Goal: Find specific page/section: Find specific page/section

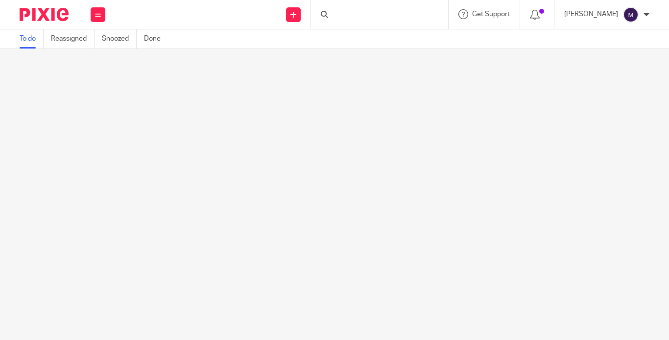
click at [333, 9] on div at bounding box center [379, 14] width 137 height 29
click at [333, 16] on div at bounding box center [379, 14] width 137 height 29
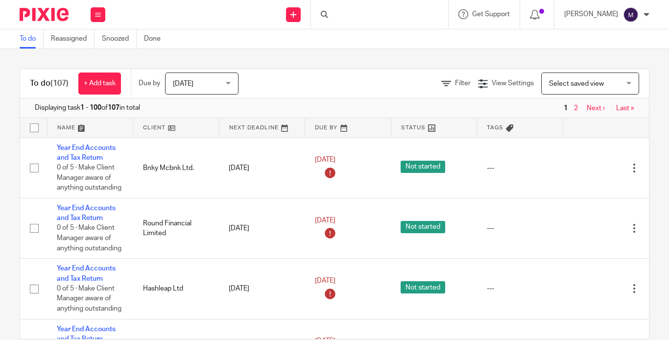
click at [333, 16] on div at bounding box center [379, 14] width 137 height 29
click at [333, 14] on input "Search" at bounding box center [375, 16] width 88 height 9
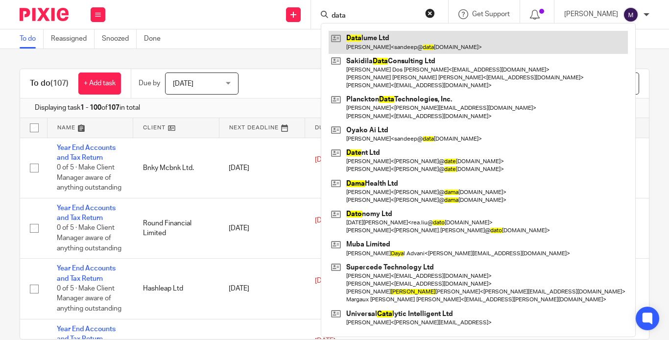
type input "data"
click at [333, 48] on link at bounding box center [478, 42] width 299 height 23
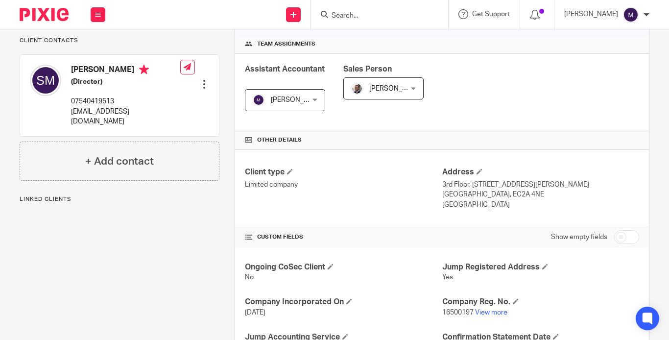
scroll to position [196, 0]
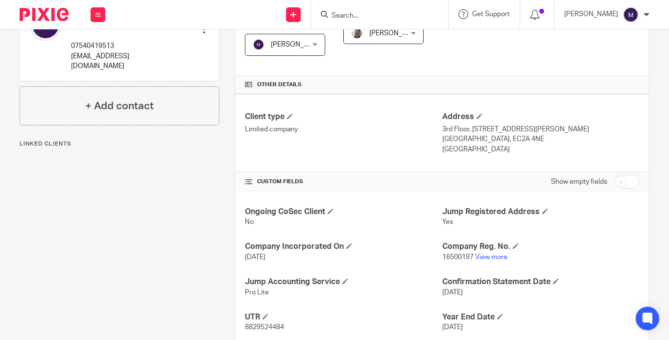
click at [487, 252] on p "16500197 View more" at bounding box center [540, 257] width 197 height 10
click at [486, 254] on link "View more" at bounding box center [491, 257] width 32 height 7
